Goal: Register for event/course

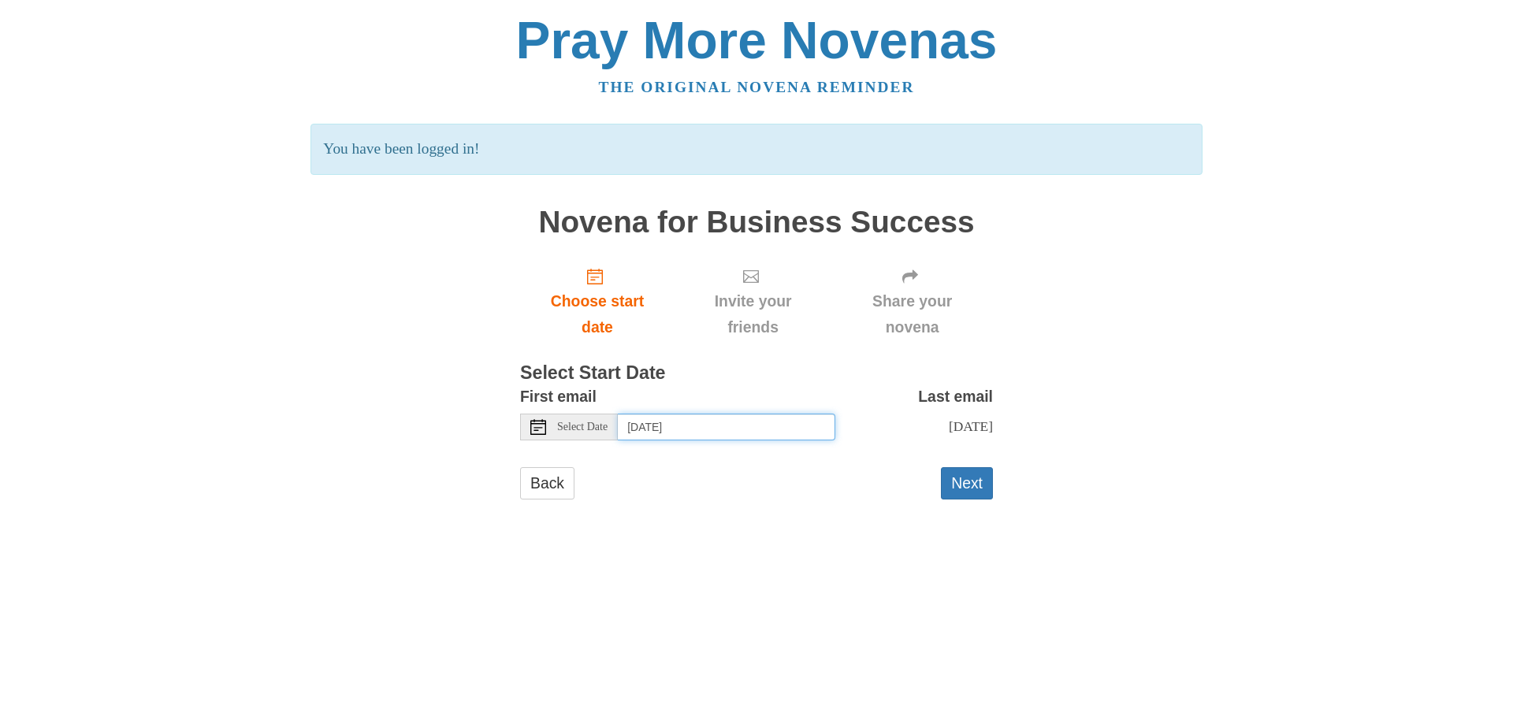
click at [670, 429] on input "Tuesday, August 12th" at bounding box center [726, 427] width 217 height 27
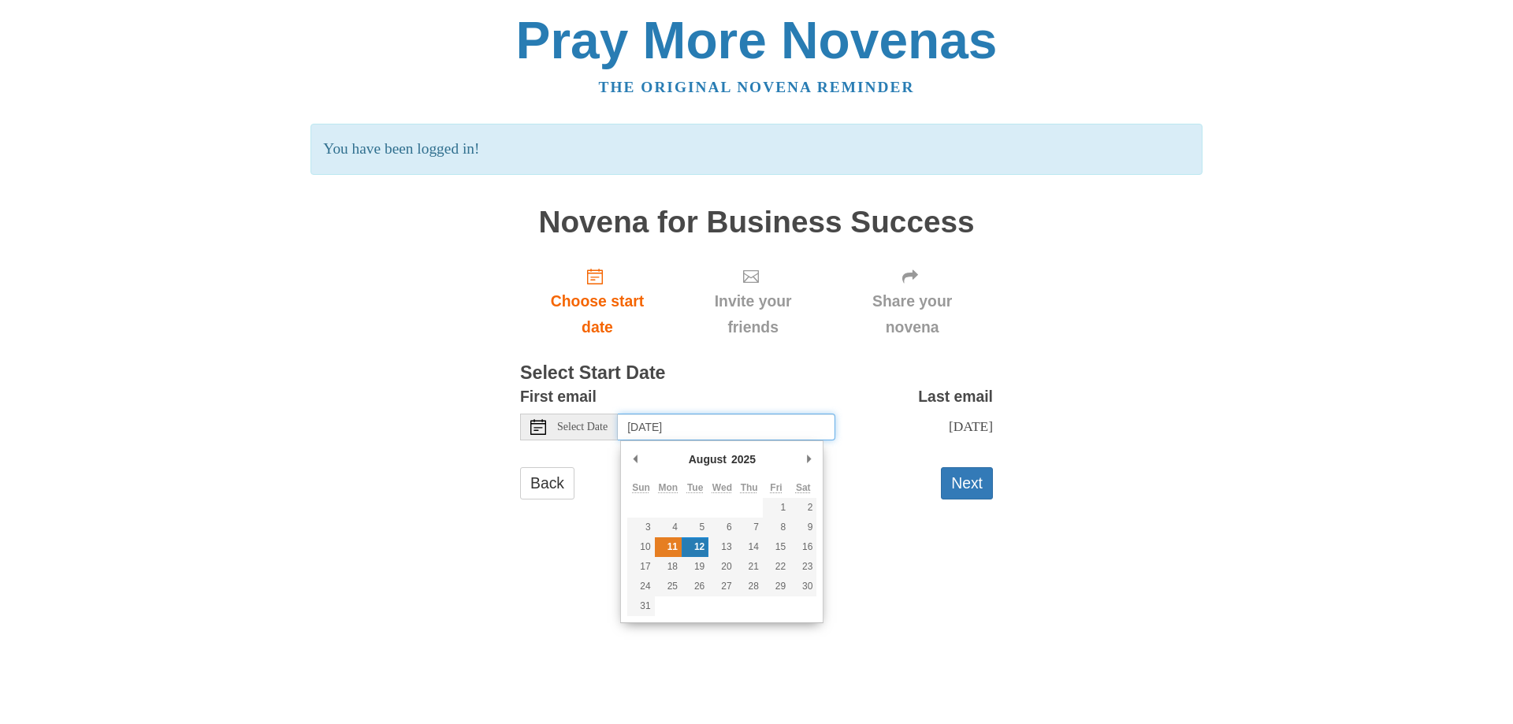
type input "Monday, August 11th"
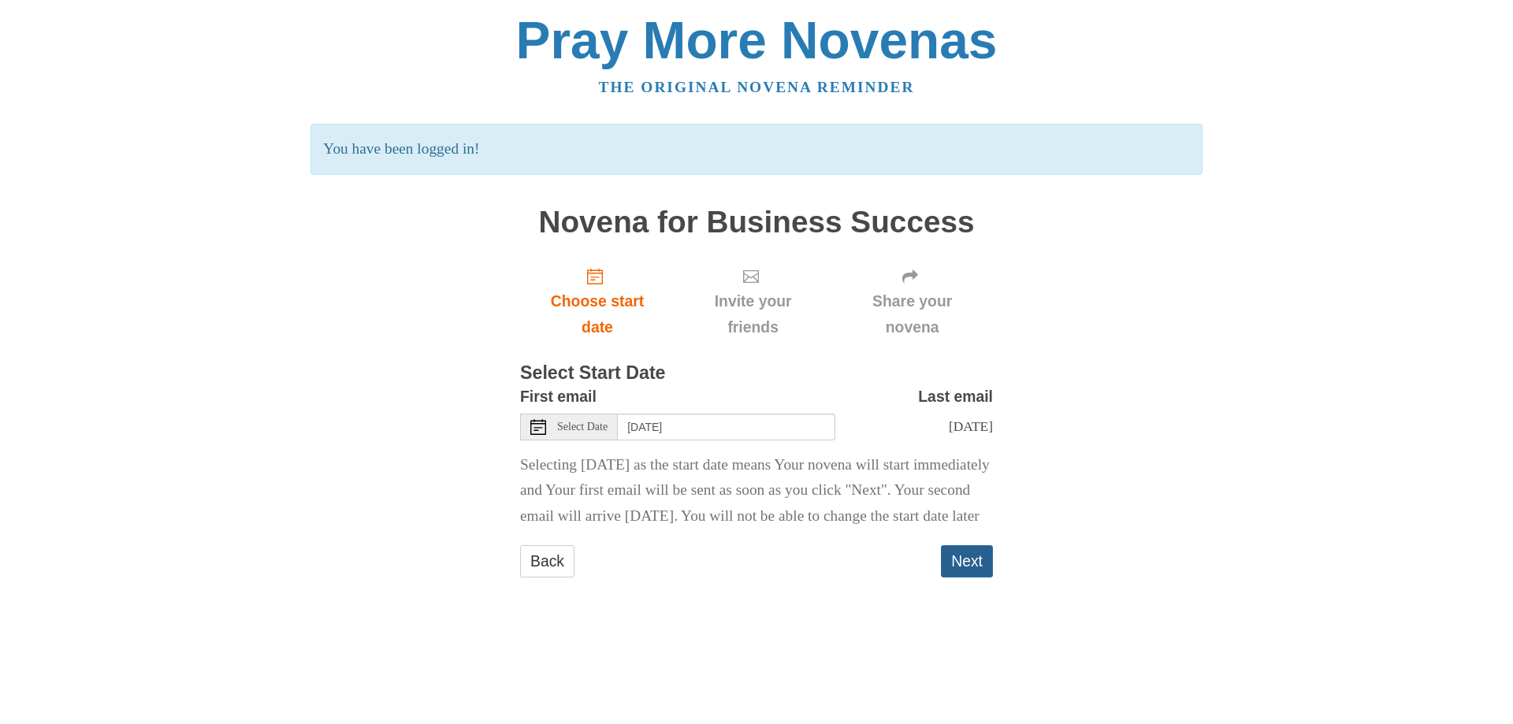
click at [979, 578] on button "Next" at bounding box center [967, 561] width 52 height 32
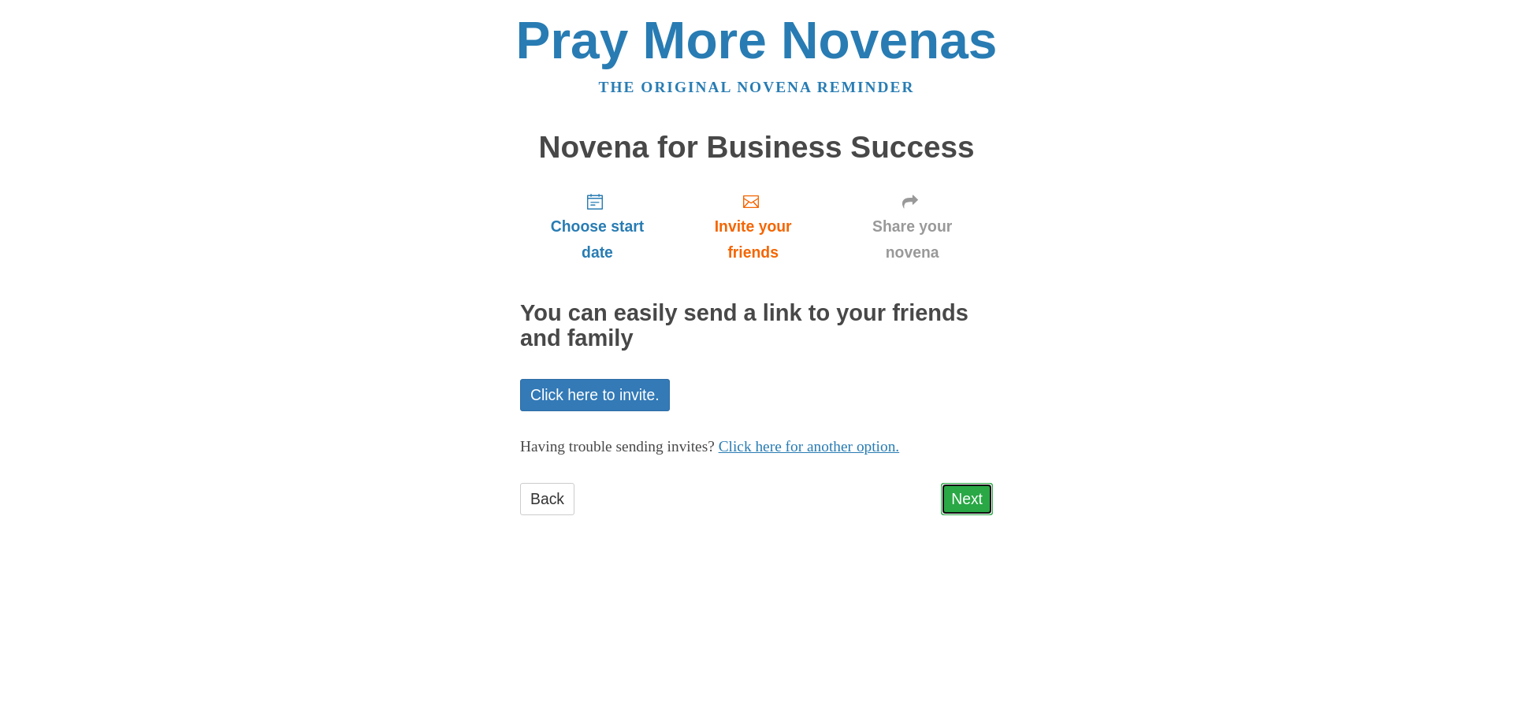
click at [980, 496] on link "Next" at bounding box center [967, 499] width 52 height 32
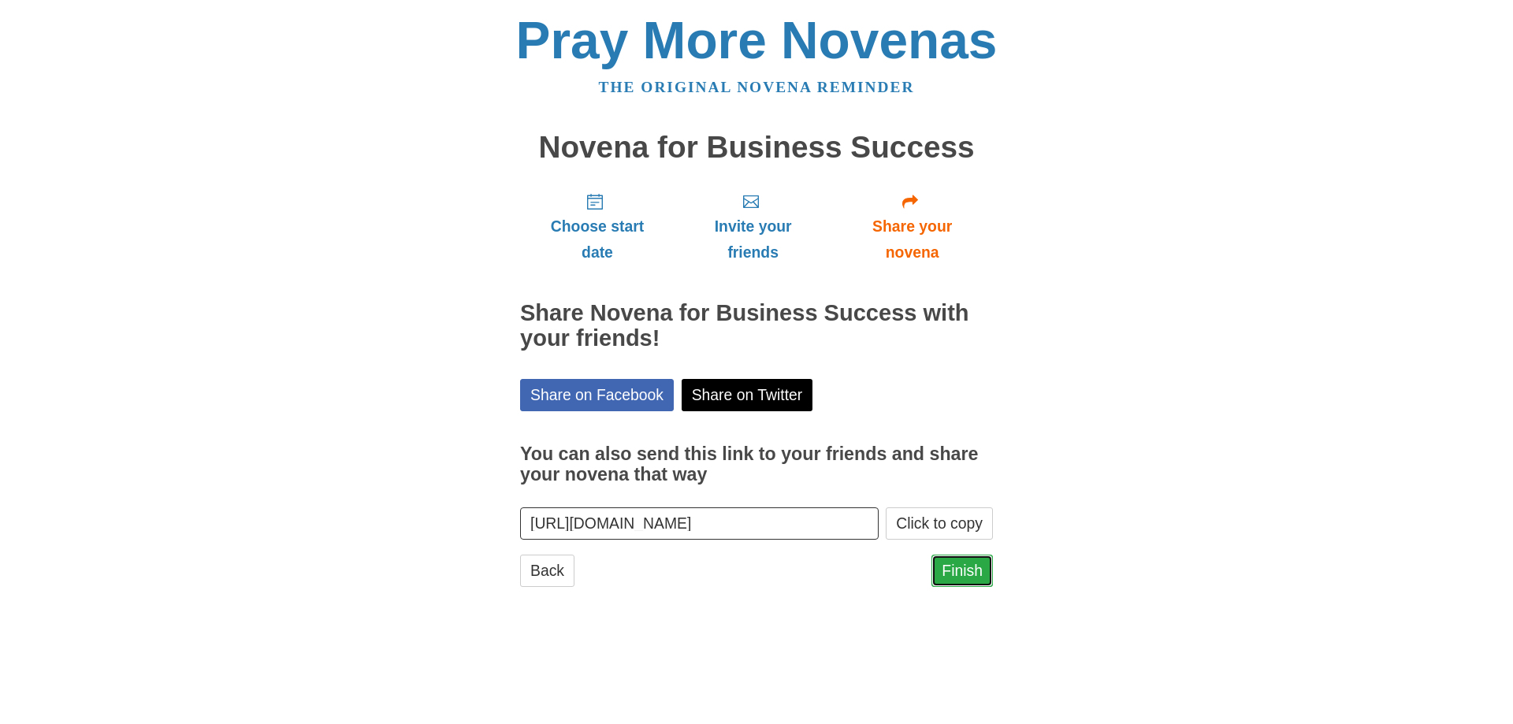
click at [970, 575] on link "Finish" at bounding box center [961, 571] width 61 height 32
